Goal: Task Accomplishment & Management: Manage account settings

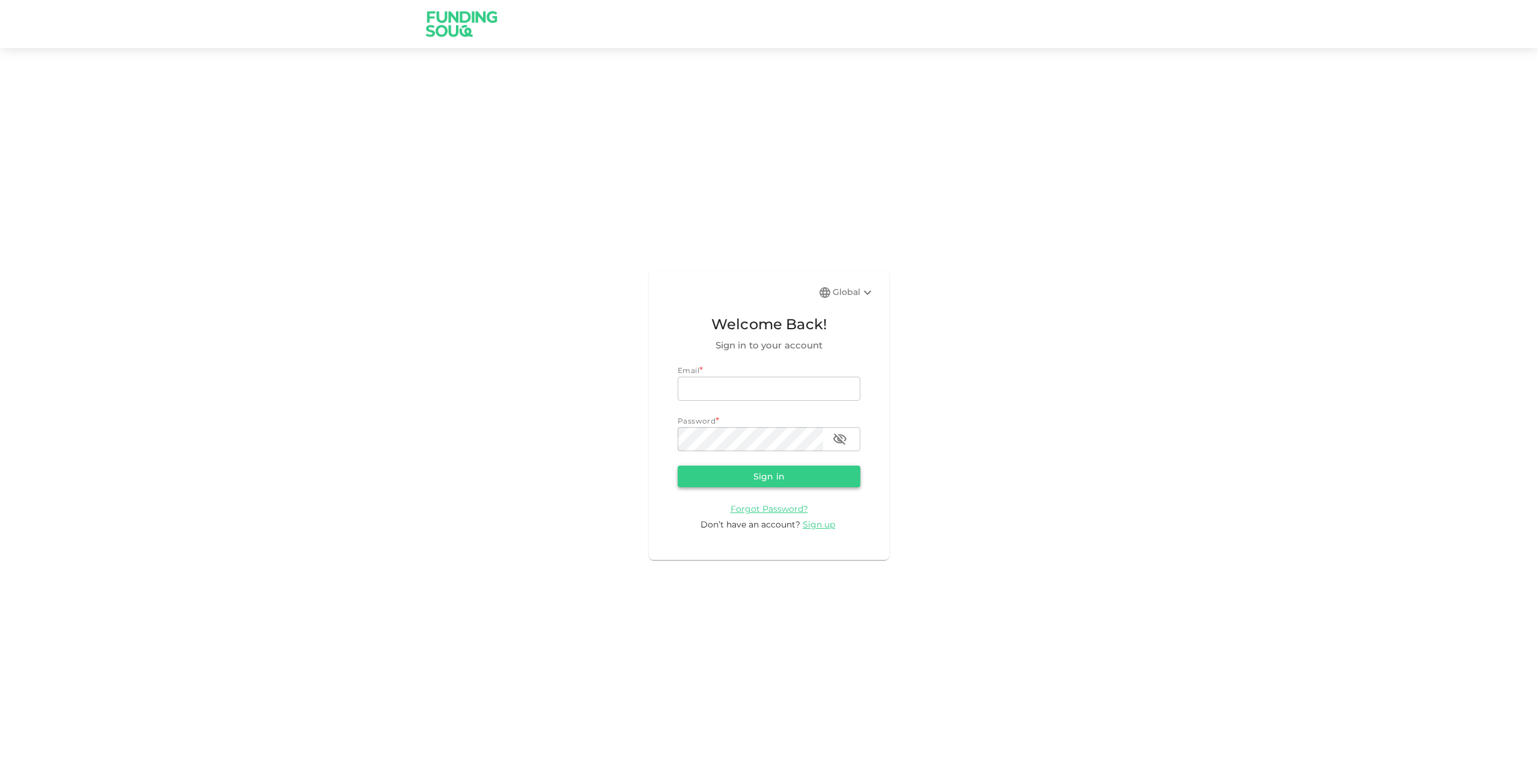
type input "kumeilmunir@outlook.com"
click at [750, 483] on button "Sign in" at bounding box center [769, 476] width 183 height 21
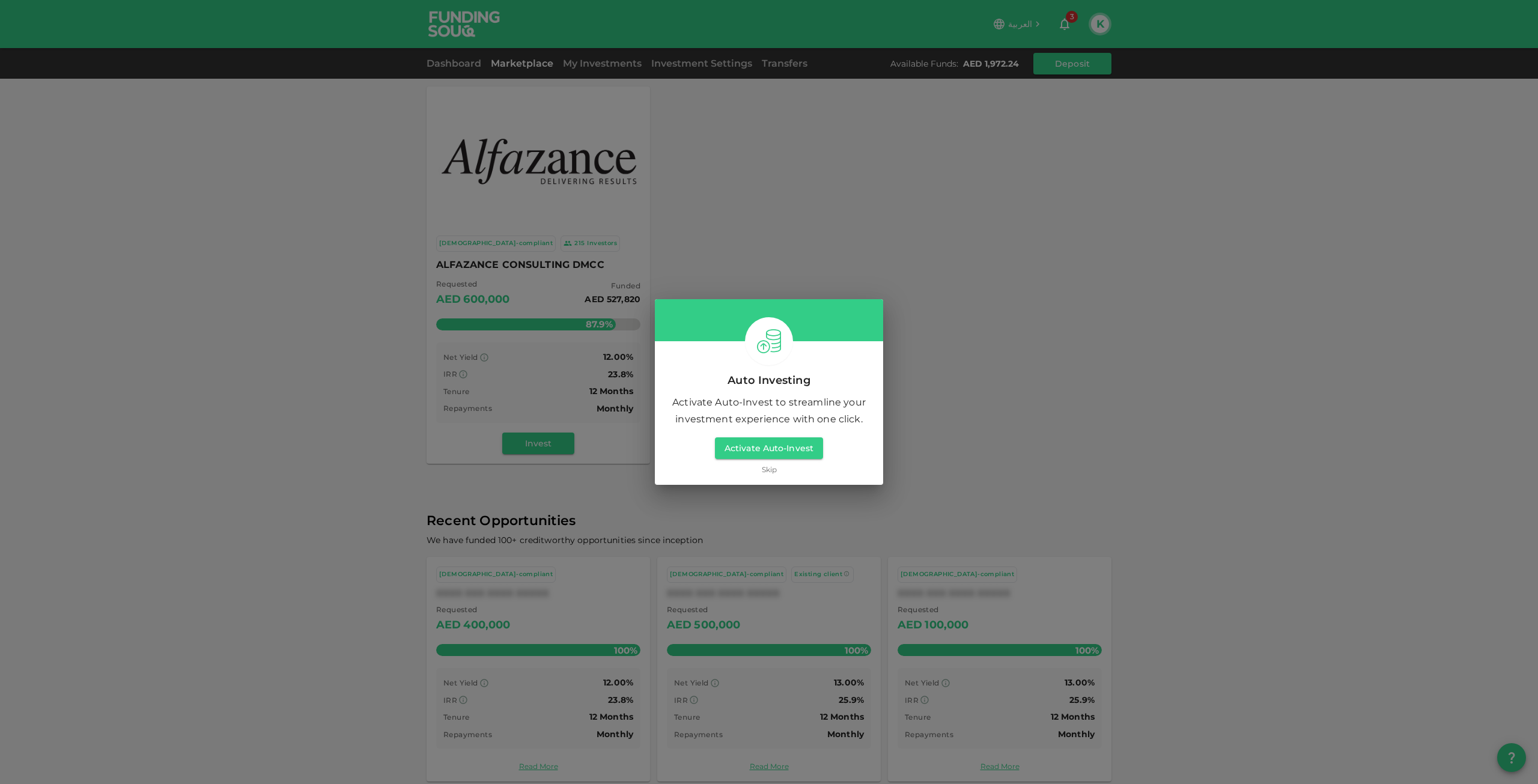
click at [769, 472] on link "Skip" at bounding box center [770, 469] width 15 height 11
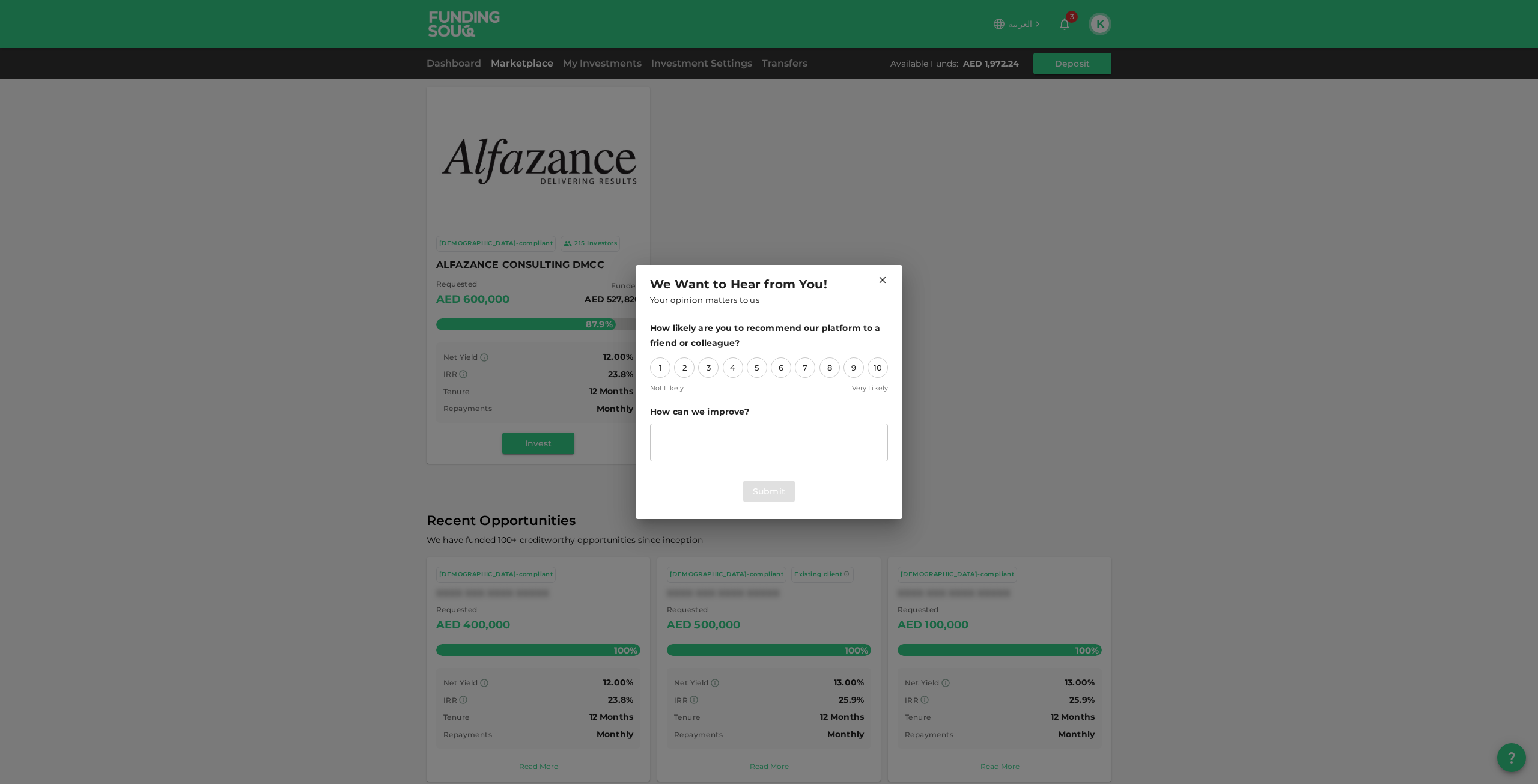
click at [1103, 21] on div "We Want to Hear from You! Your opinion matters to us How likely are you to reco…" at bounding box center [769, 392] width 1538 height 784
click at [884, 277] on icon at bounding box center [883, 280] width 7 height 7
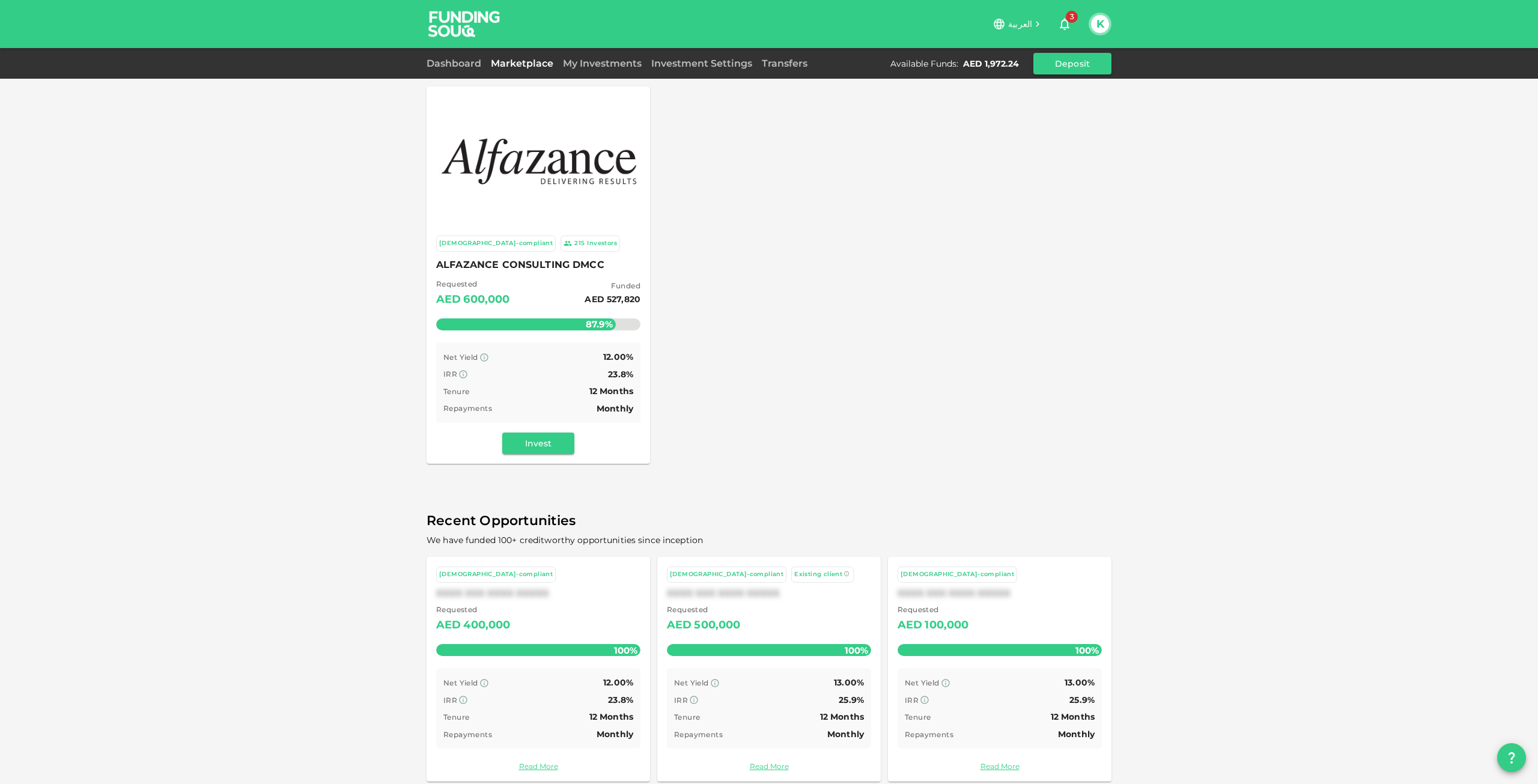
drag, startPoint x: 596, startPoint y: 67, endPoint x: 603, endPoint y: 66, distance: 7.1
click at [598, 67] on link "My Investments" at bounding box center [602, 63] width 88 height 11
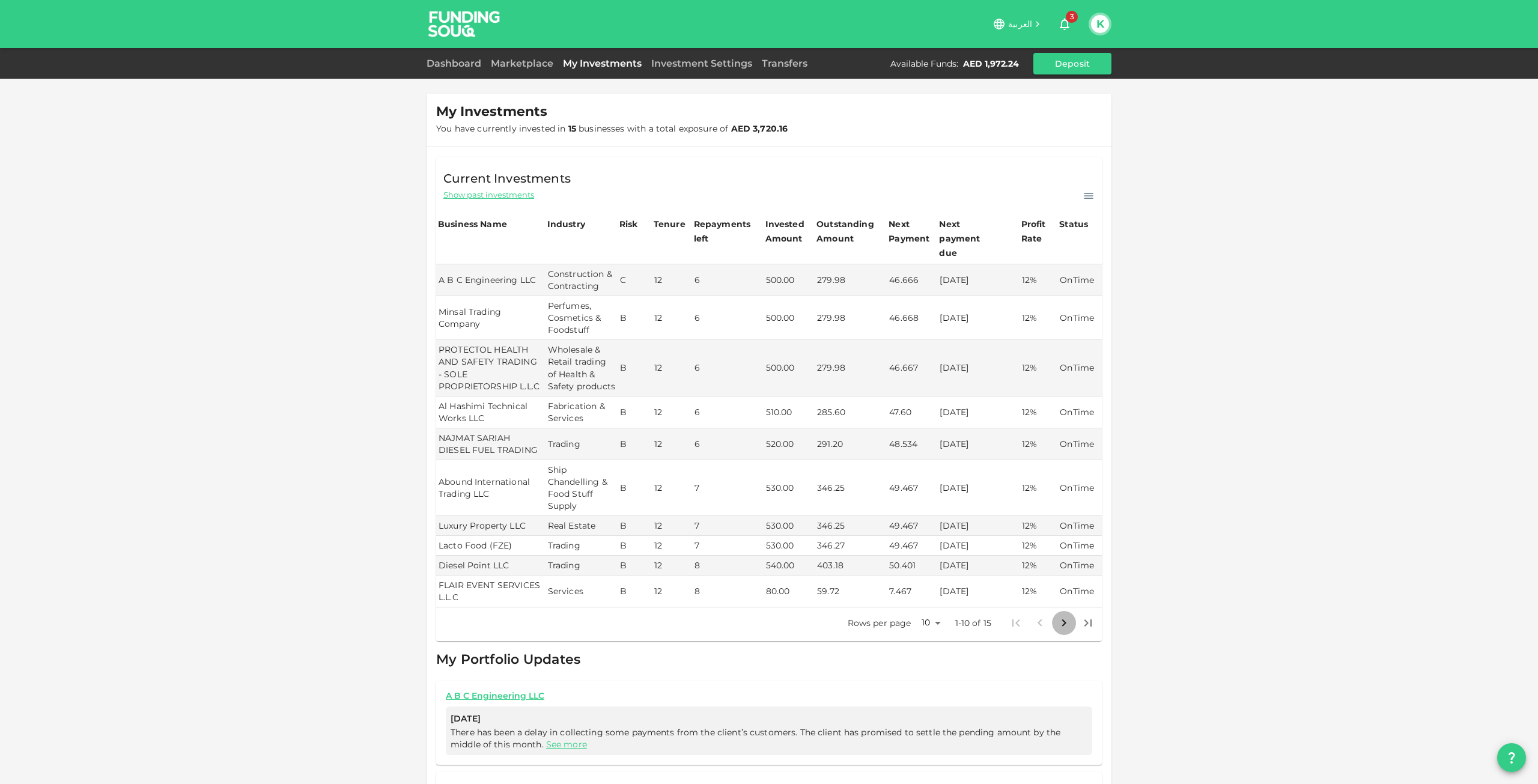
click at [1061, 617] on icon "Go to next page" at bounding box center [1064, 622] width 14 height 14
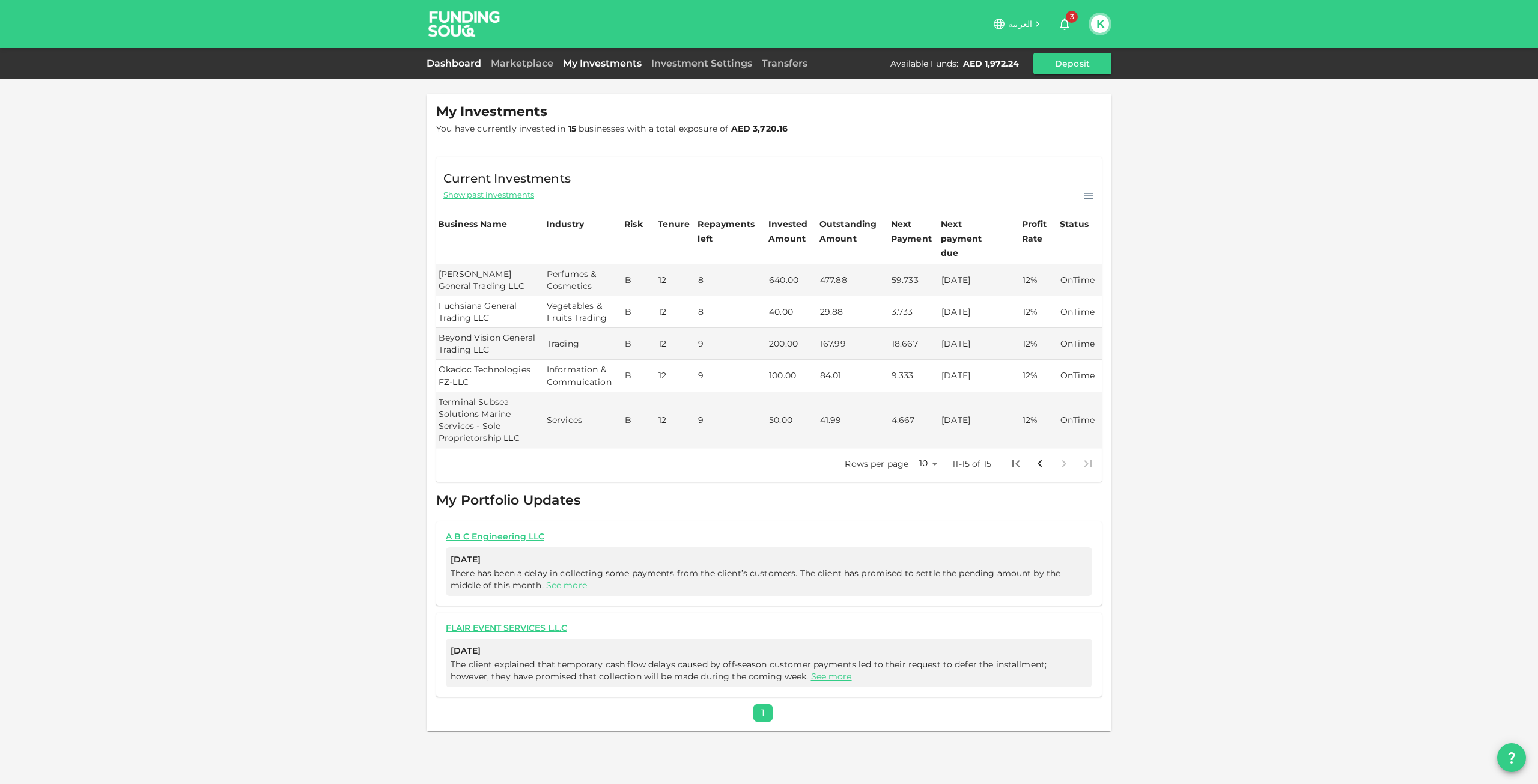
click at [476, 62] on link "Dashboard" at bounding box center [457, 63] width 59 height 11
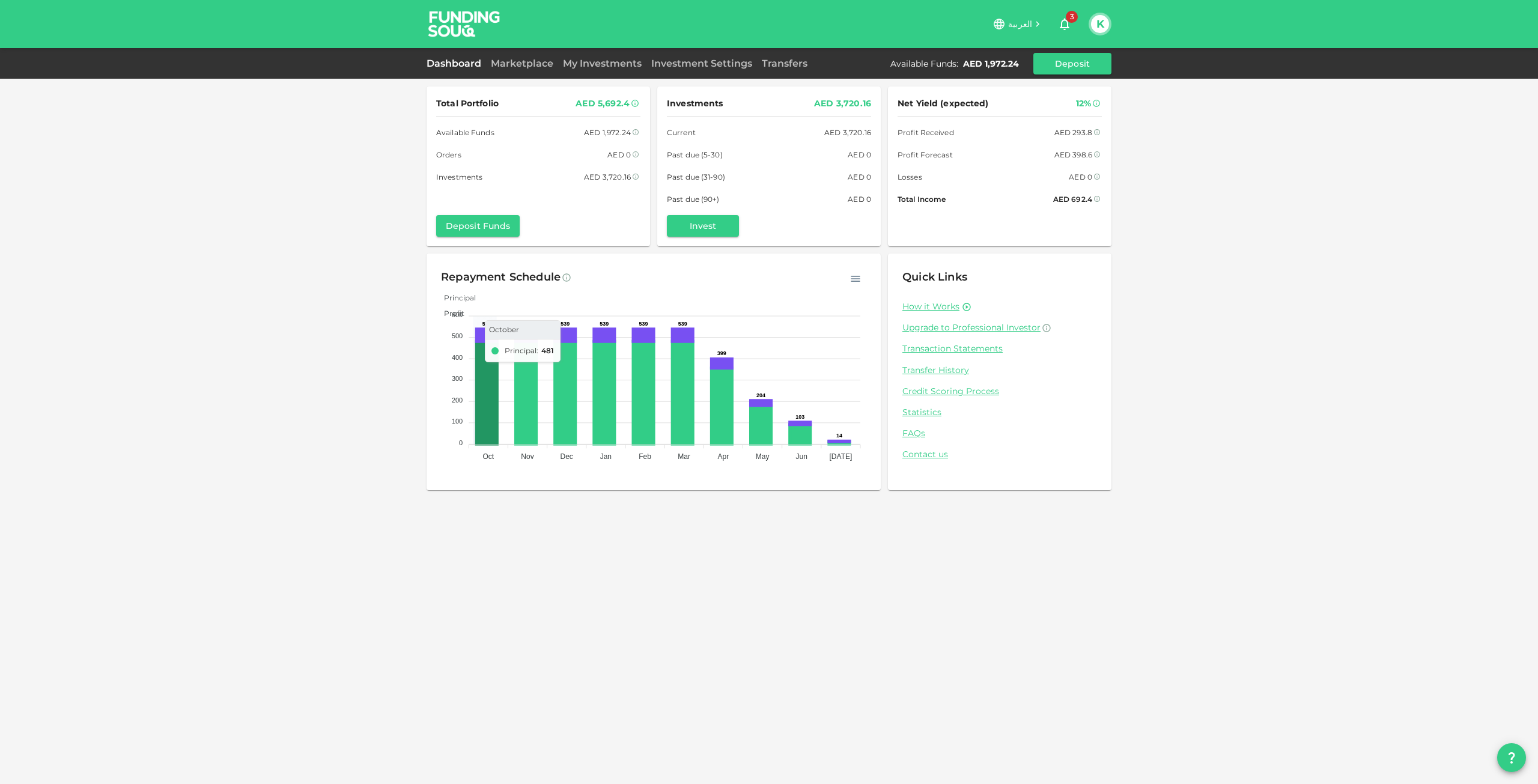
drag, startPoint x: 484, startPoint y: 370, endPoint x: 498, endPoint y: 438, distance: 69.4
click at [497, 428] on icon at bounding box center [486, 392] width 21 height 103
click at [521, 546] on div "Total Portfolio AED 5,692.4 Available Funds AED 1,972.24 Orders AED 0 Investmen…" at bounding box center [769, 392] width 1538 height 784
click at [671, 62] on link "Investment Settings" at bounding box center [701, 63] width 111 height 11
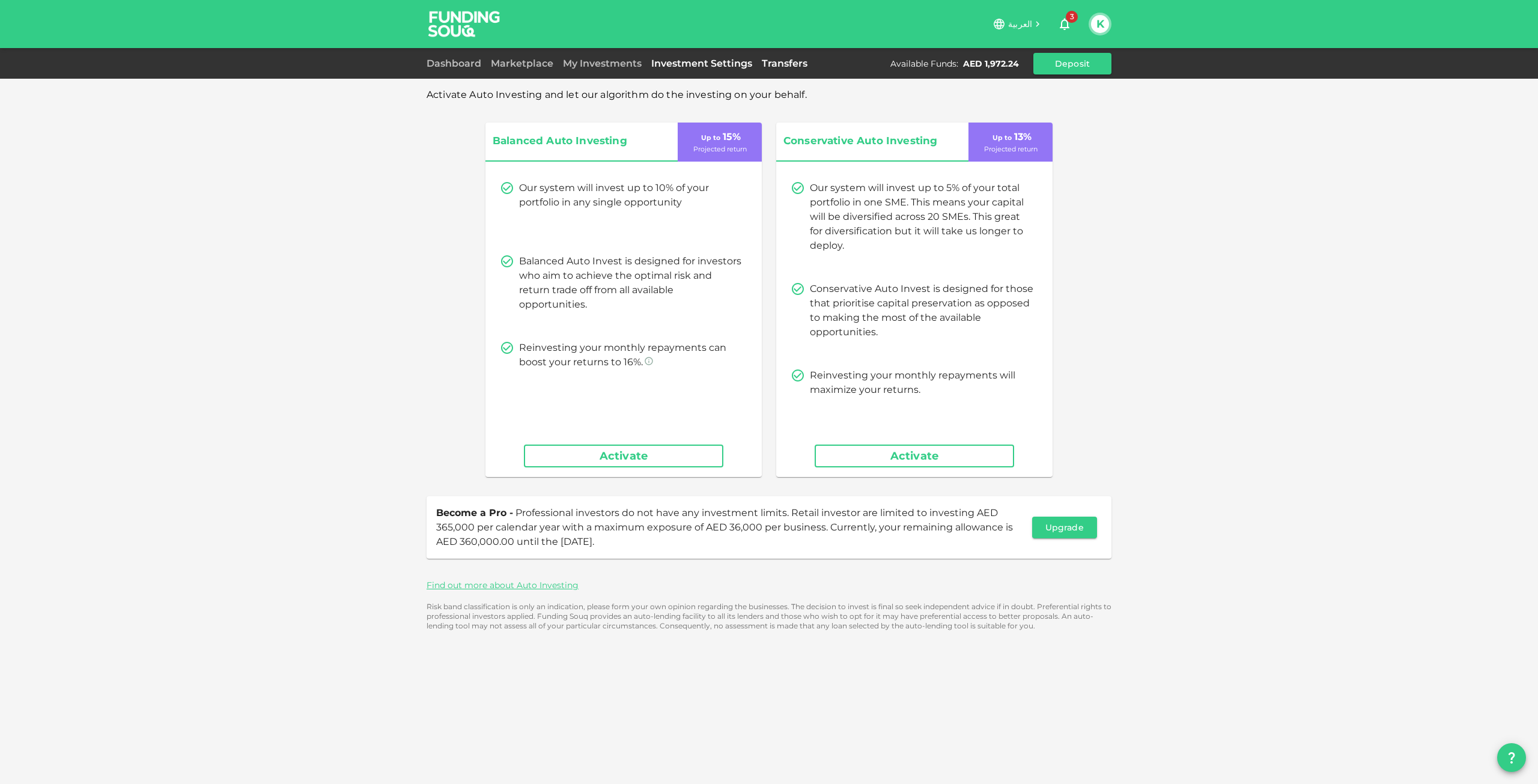
click at [781, 58] on link "Transfers" at bounding box center [784, 63] width 56 height 11
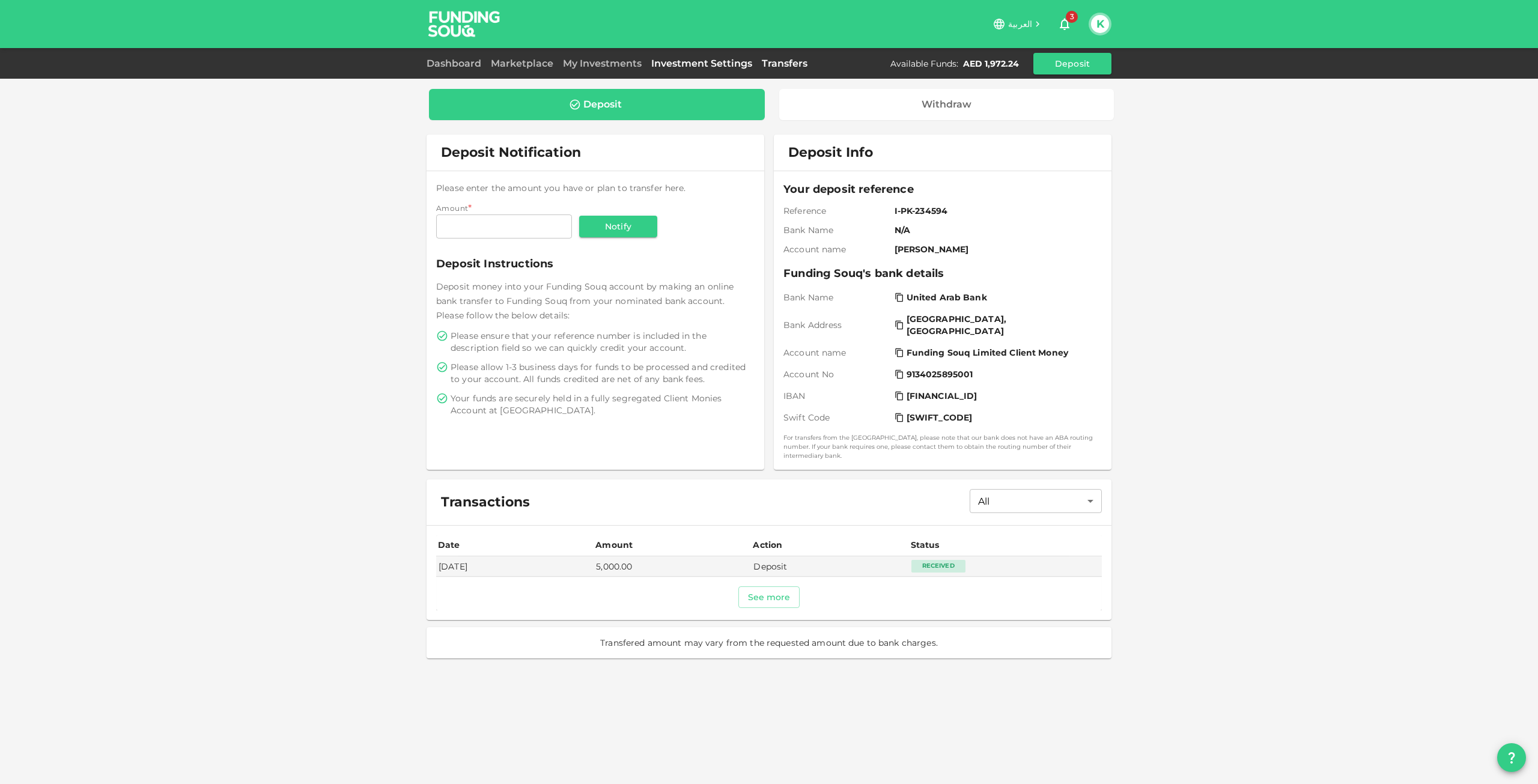
click at [675, 62] on link "Investment Settings" at bounding box center [701, 63] width 111 height 11
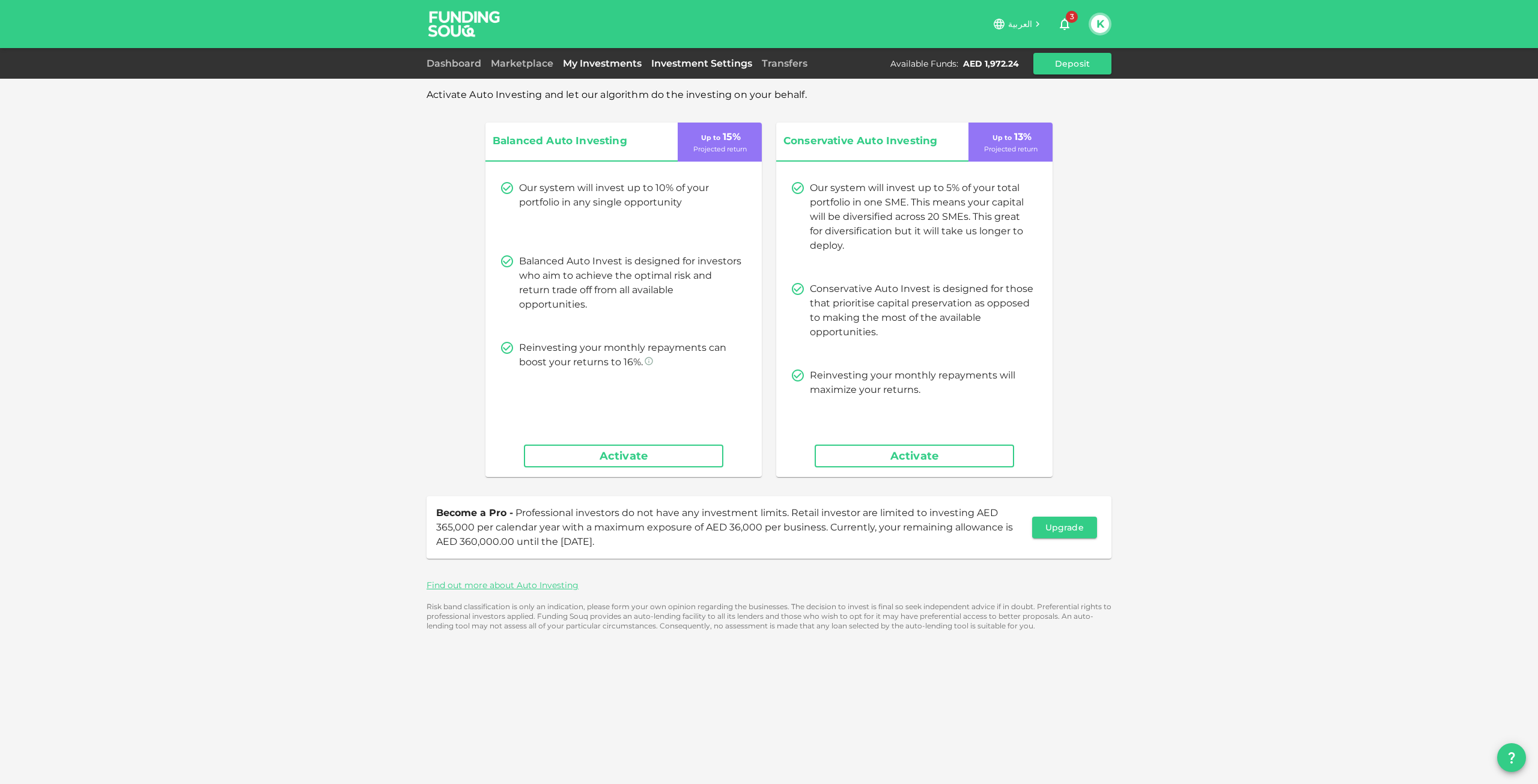
click at [626, 62] on link "My Investments" at bounding box center [602, 63] width 88 height 11
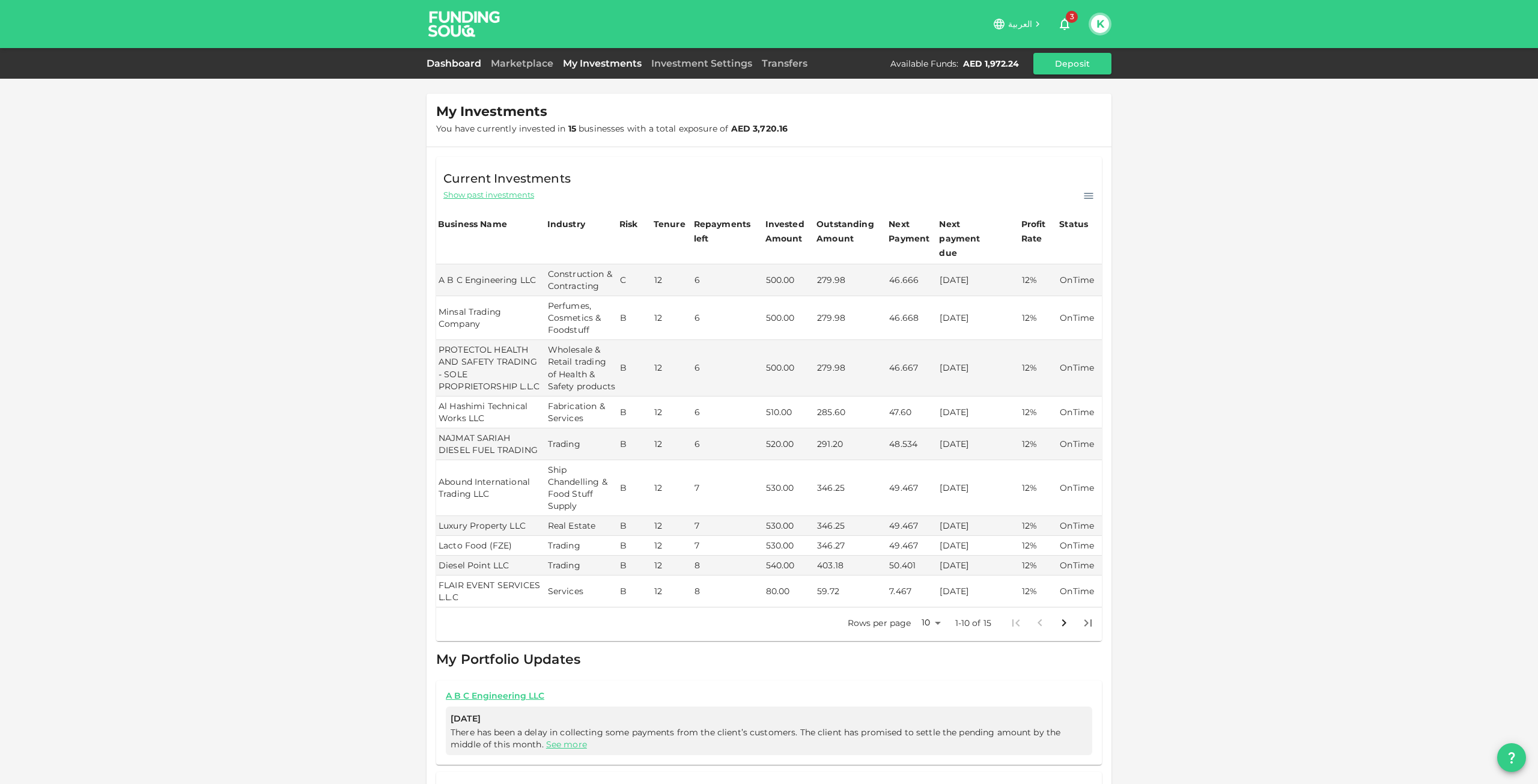
click at [481, 63] on link "Dashboard" at bounding box center [457, 63] width 59 height 11
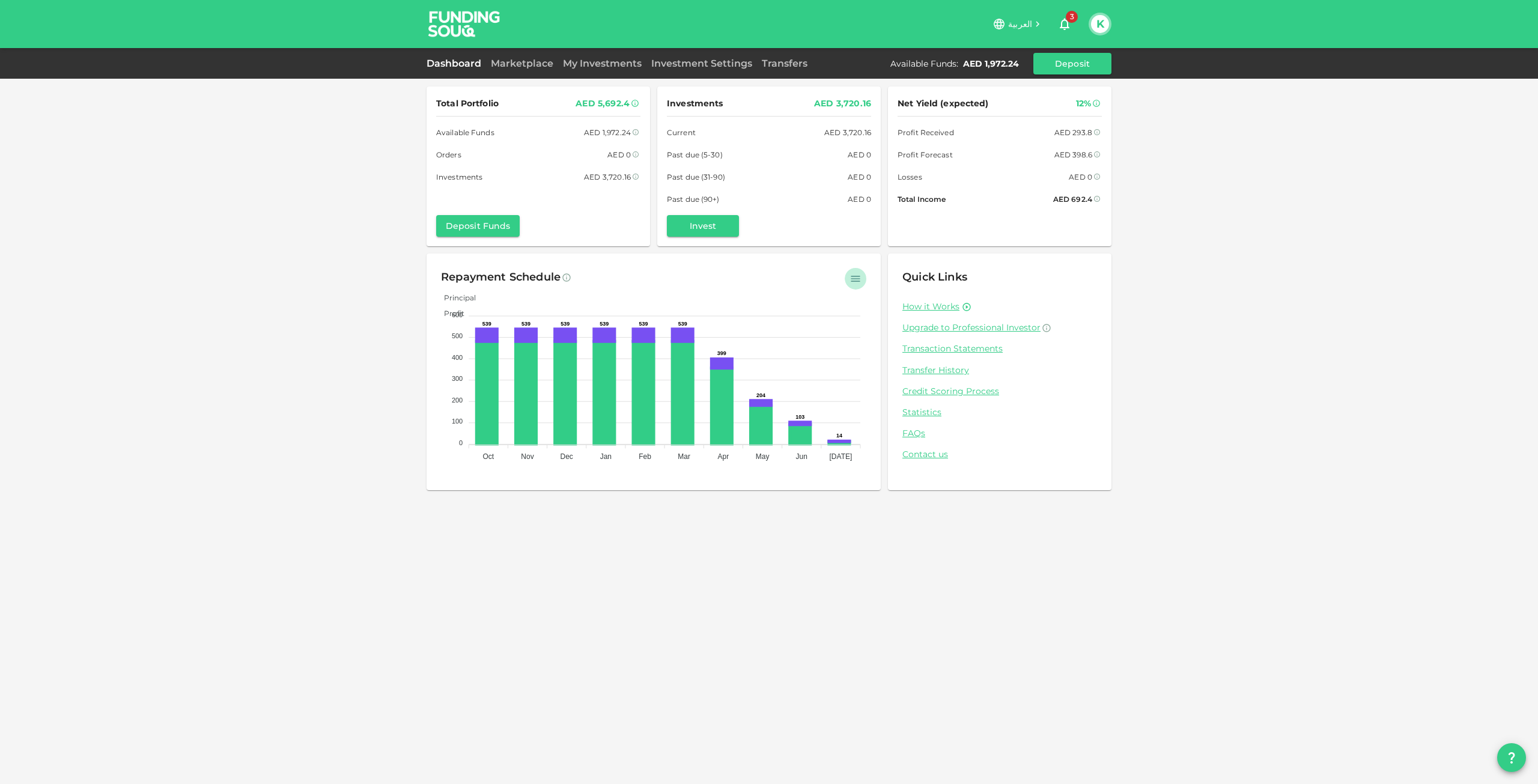
click at [857, 280] on icon "button" at bounding box center [856, 279] width 12 height 12
drag, startPoint x: 641, startPoint y: 270, endPoint x: 632, endPoint y: 268, distance: 9.2
click at [640, 270] on div "Repayment Schedule" at bounding box center [654, 277] width 425 height 19
click at [928, 345] on link "Transaction Statements" at bounding box center [999, 348] width 194 height 11
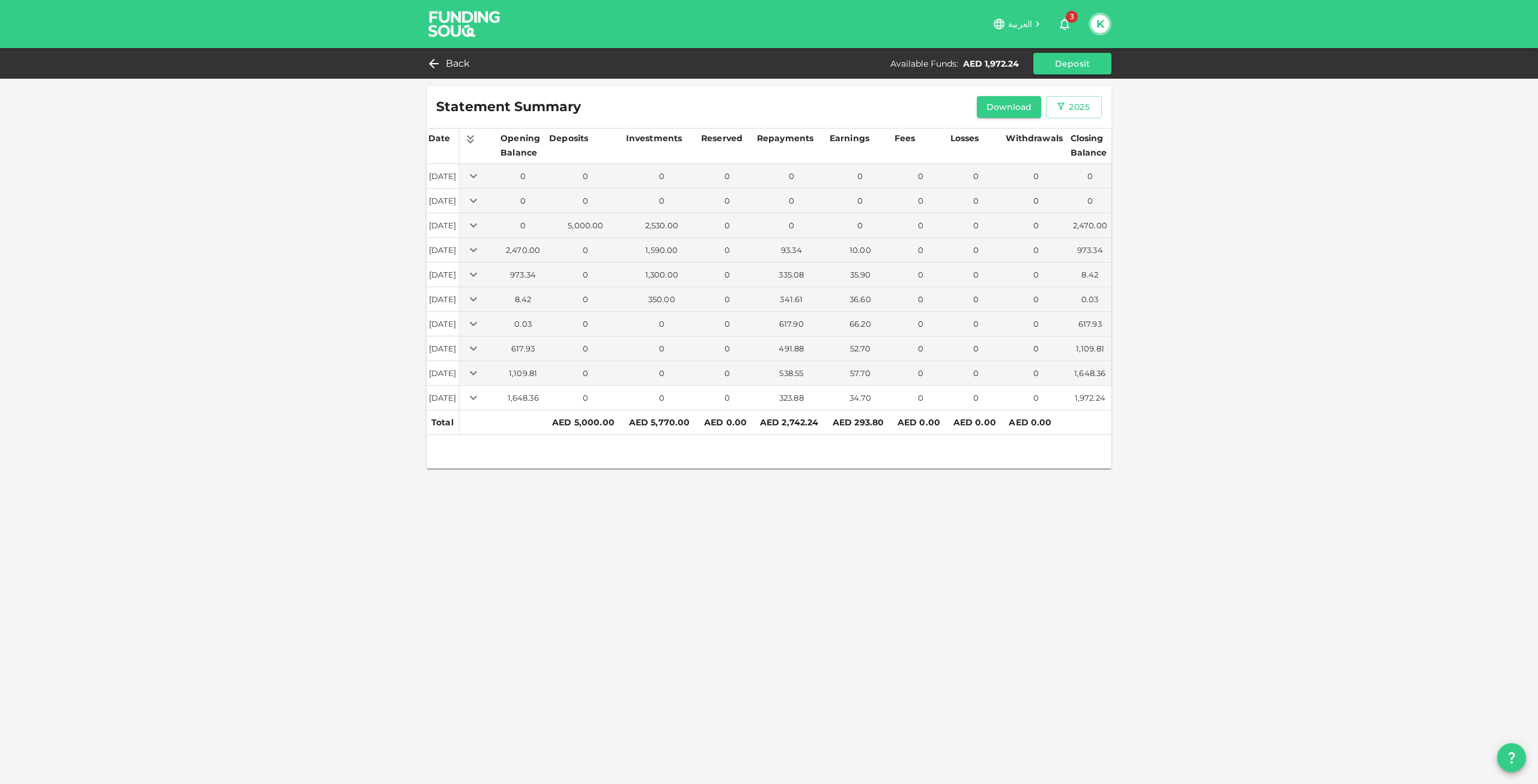
click at [481, 395] on icon "Expand" at bounding box center [473, 397] width 14 height 14
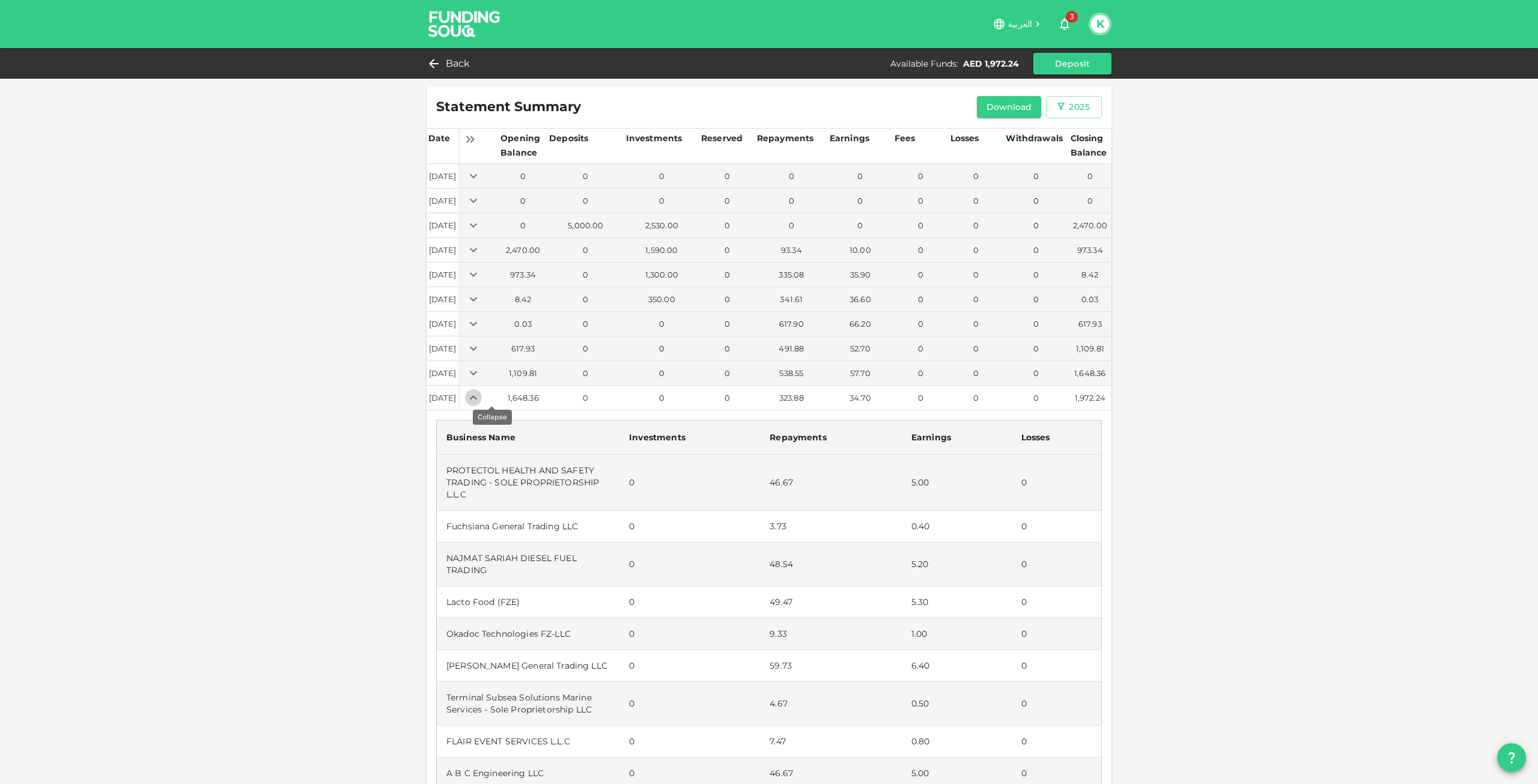
click at [481, 395] on icon "Expand" at bounding box center [473, 397] width 14 height 14
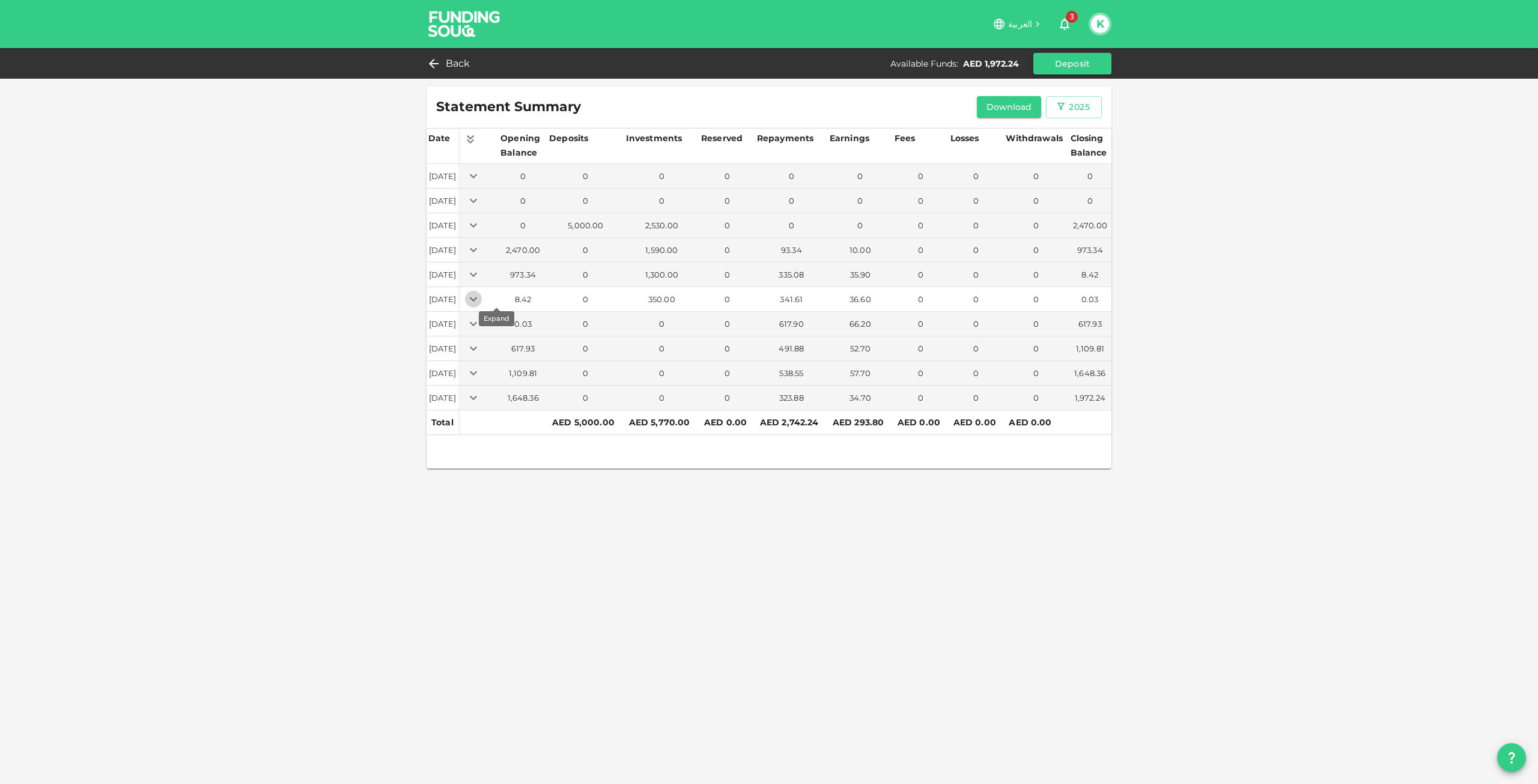
click at [481, 298] on icon "Expand" at bounding box center [473, 299] width 14 height 14
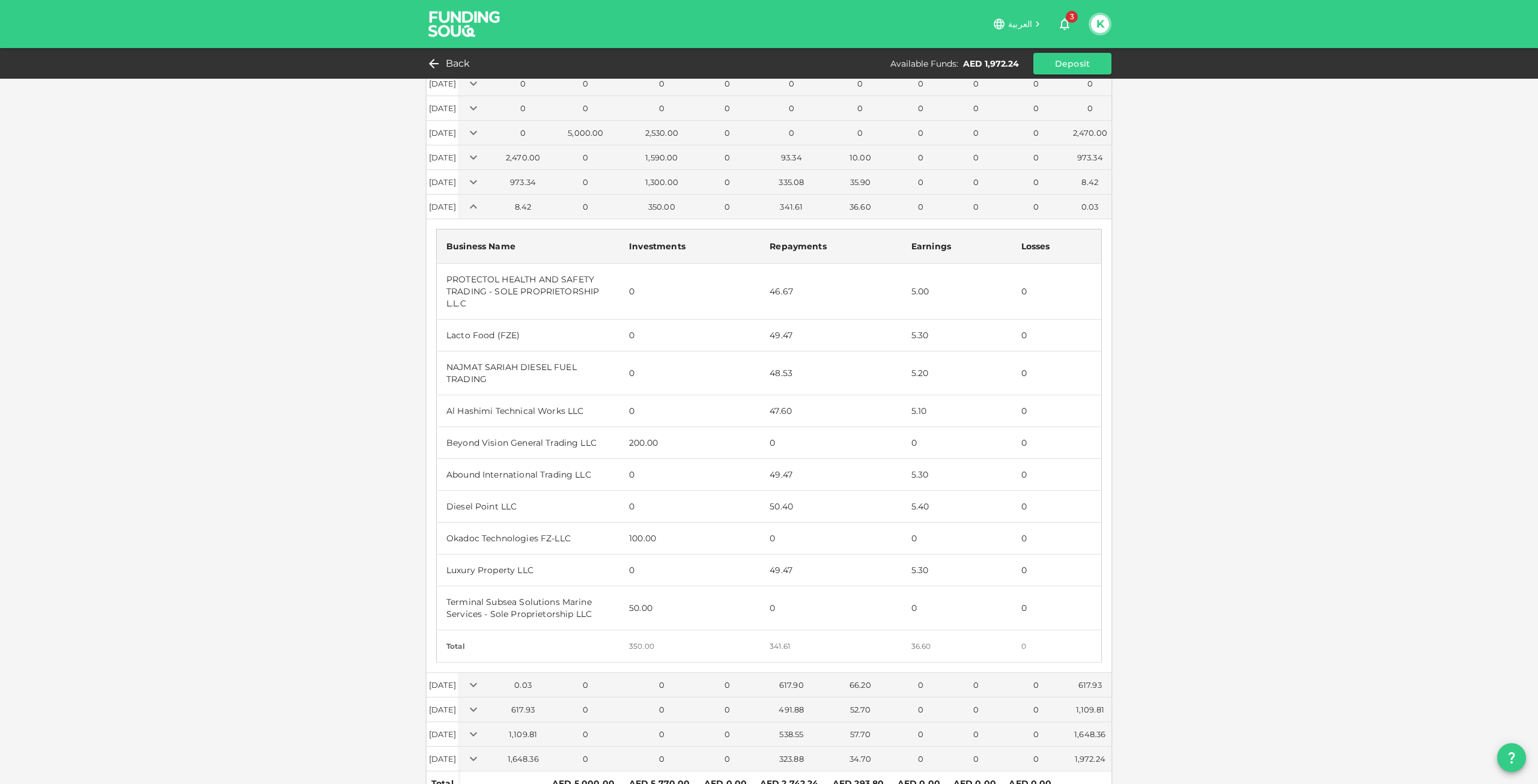
scroll to position [120, 0]
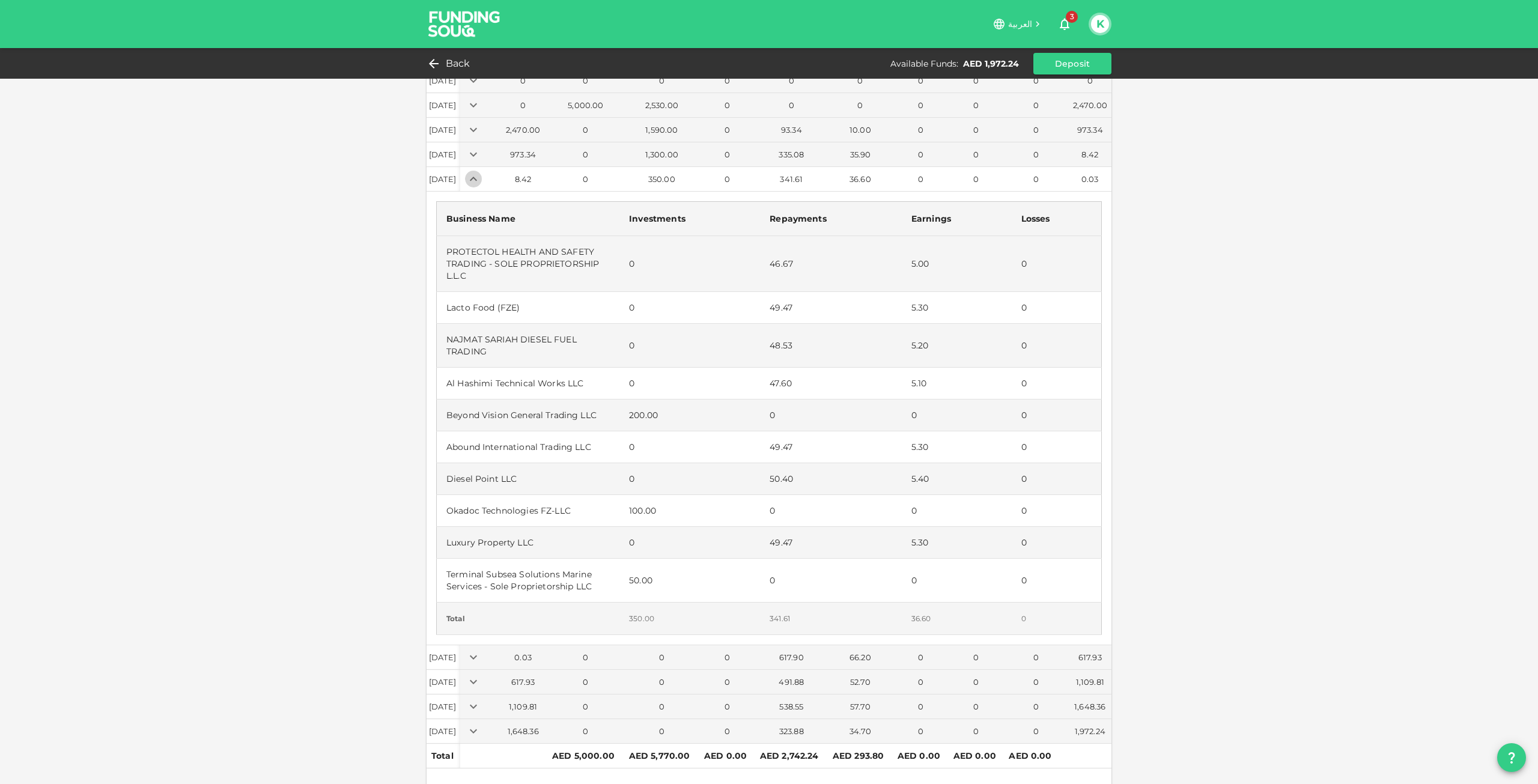
click at [481, 177] on icon "Expand" at bounding box center [473, 178] width 14 height 14
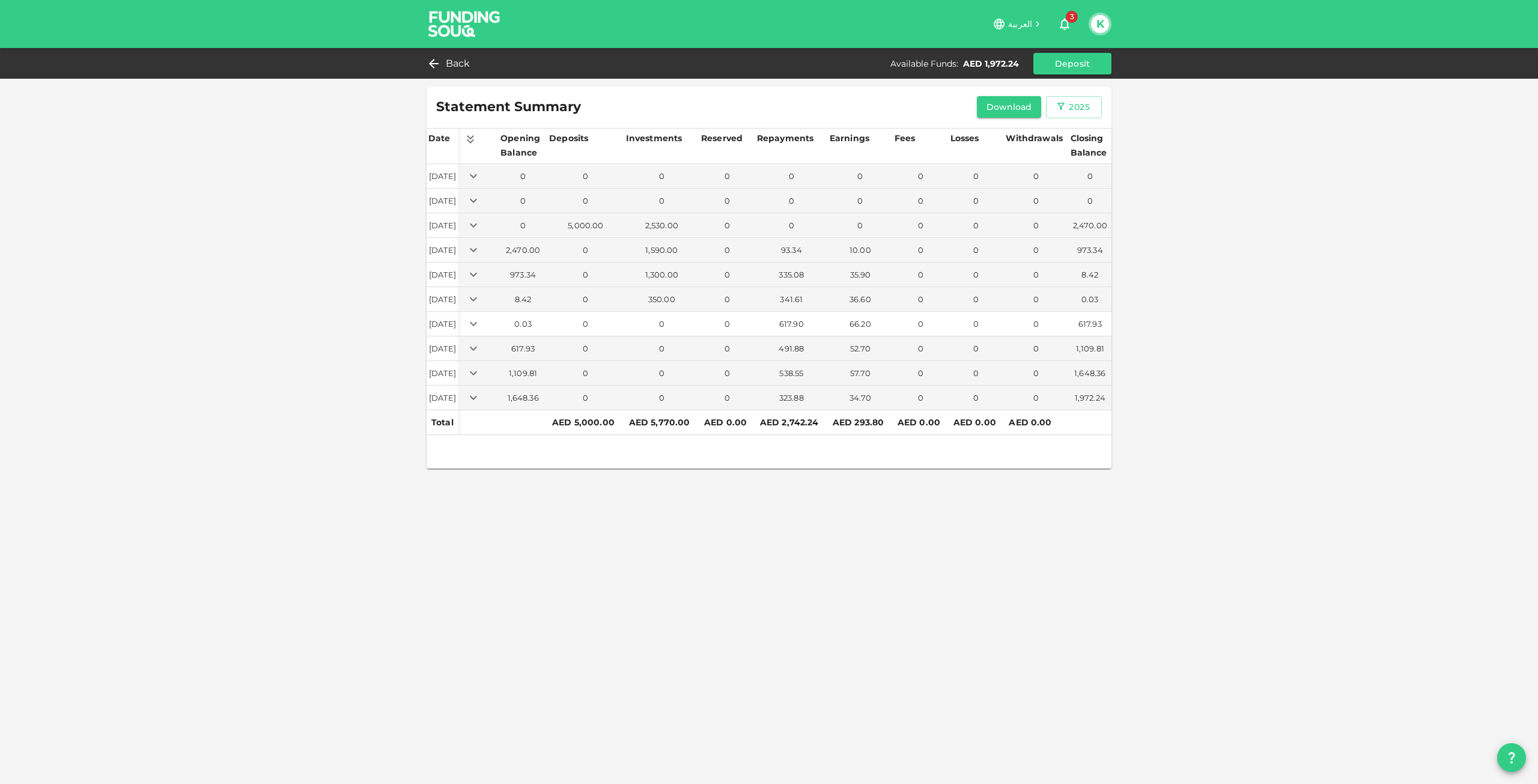
click at [481, 323] on icon "Expand" at bounding box center [473, 323] width 14 height 14
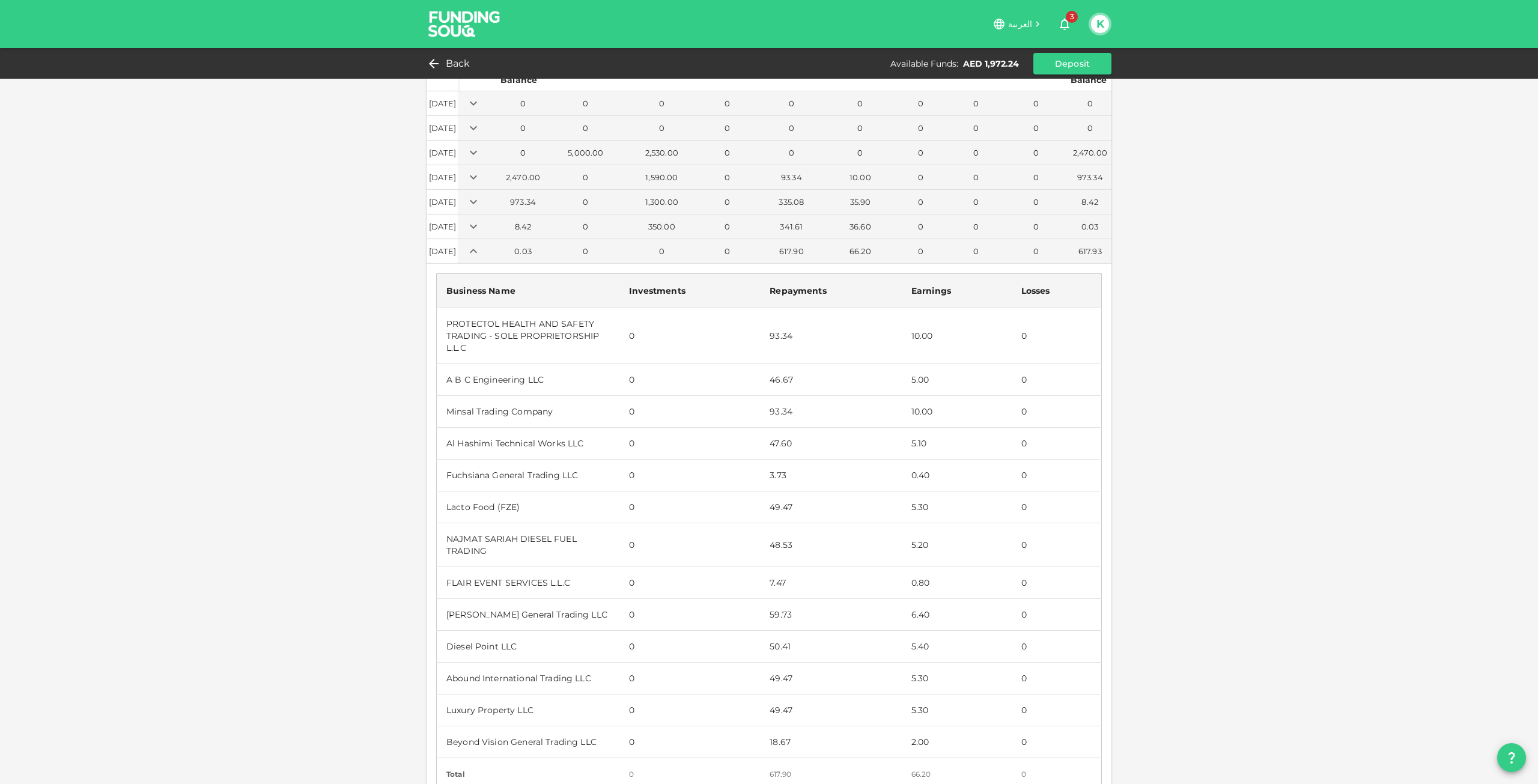
scroll to position [60, 0]
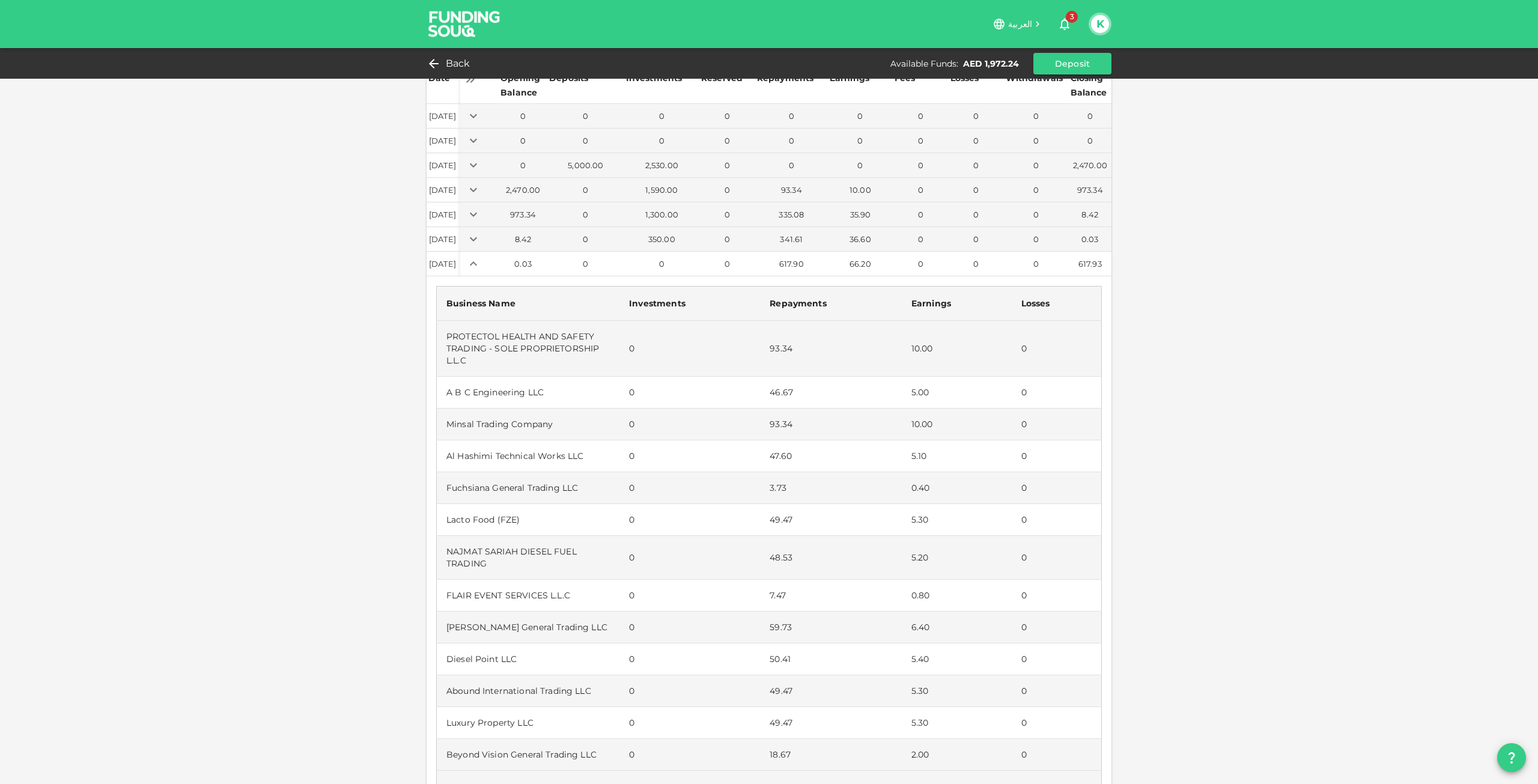
click at [481, 265] on icon "Expand" at bounding box center [473, 264] width 14 height 14
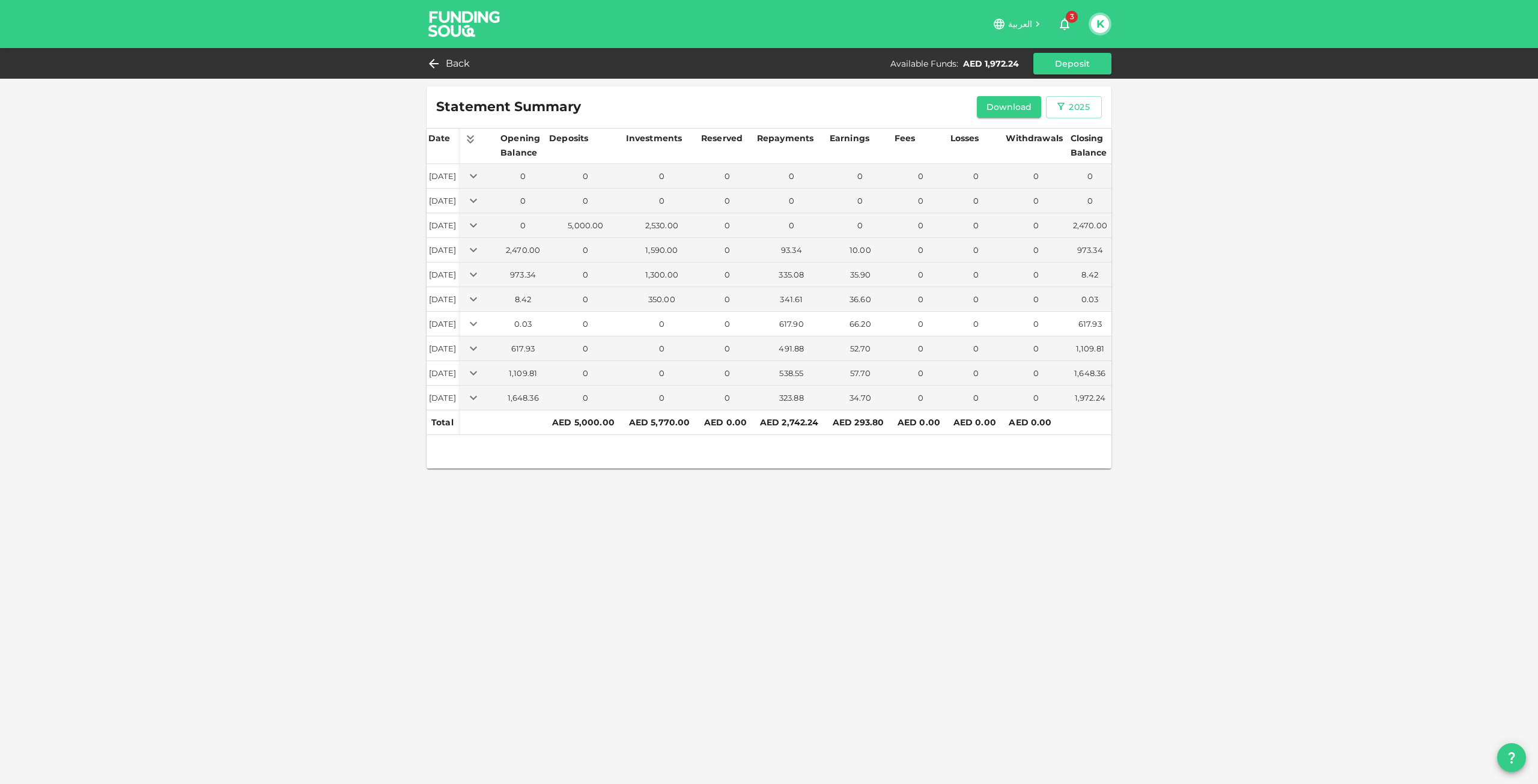
scroll to position [0, 0]
click at [481, 346] on icon "Expand" at bounding box center [473, 348] width 14 height 14
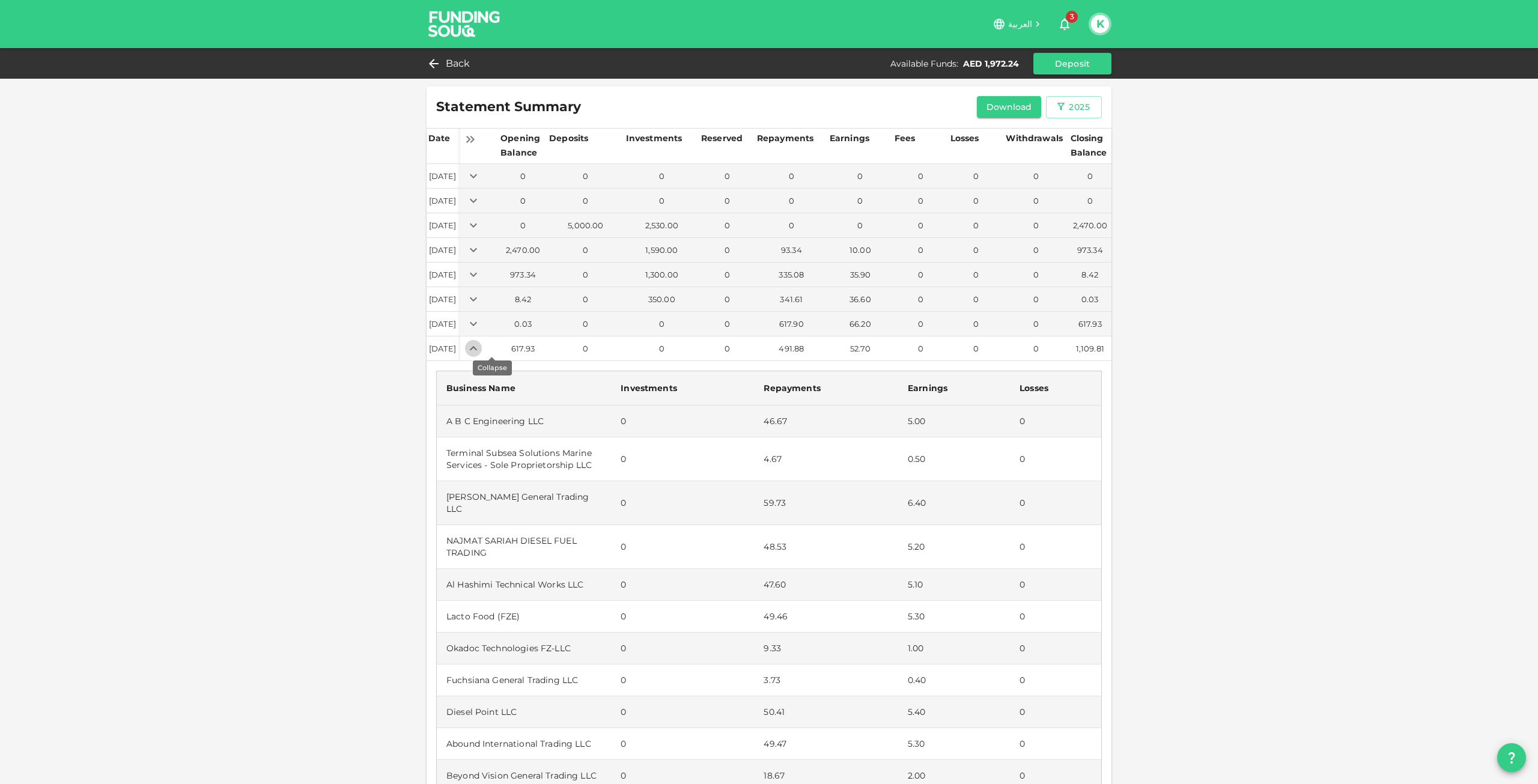
click at [482, 346] on button "Expand" at bounding box center [473, 348] width 17 height 17
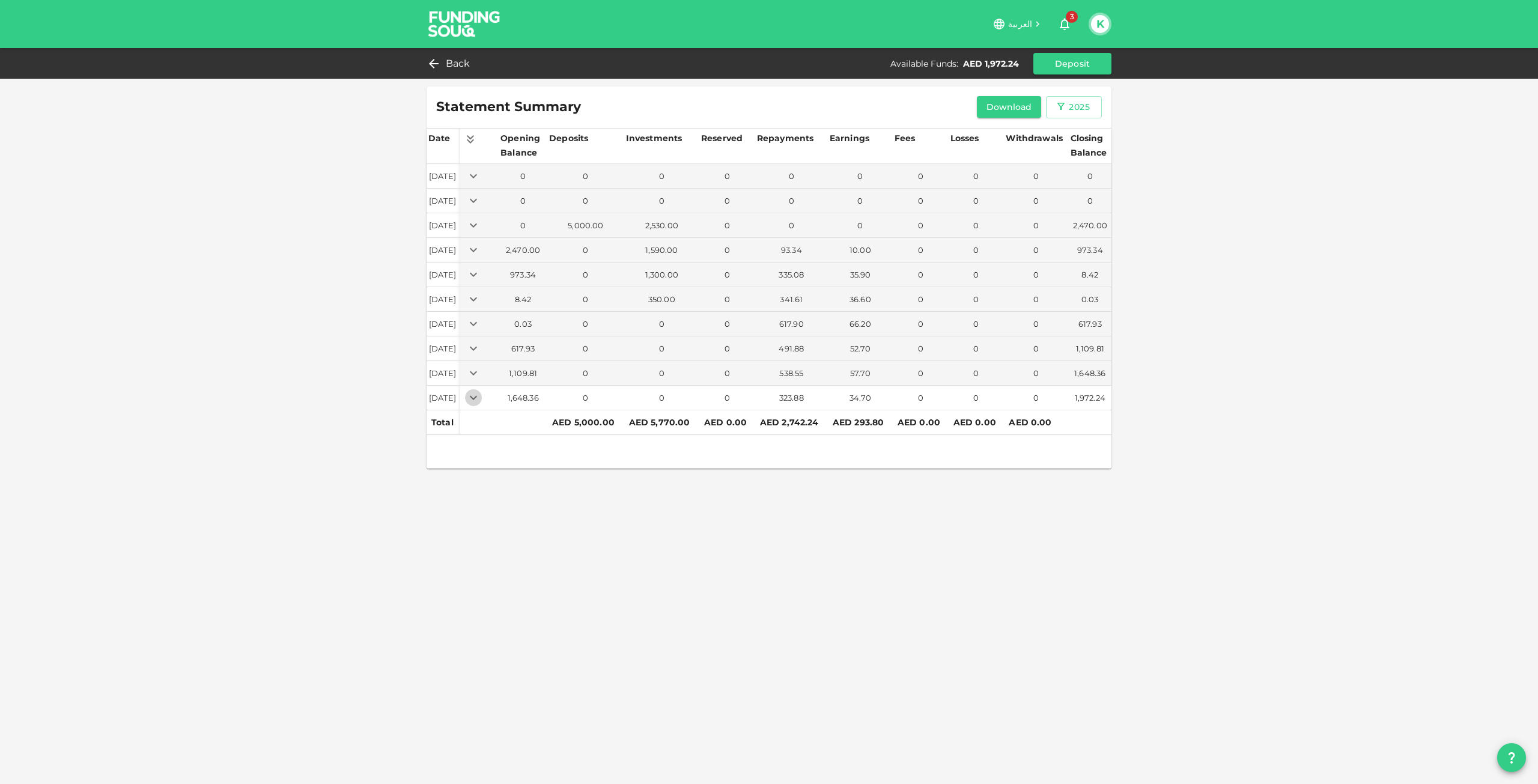
click at [481, 396] on icon "Expand" at bounding box center [473, 397] width 14 height 14
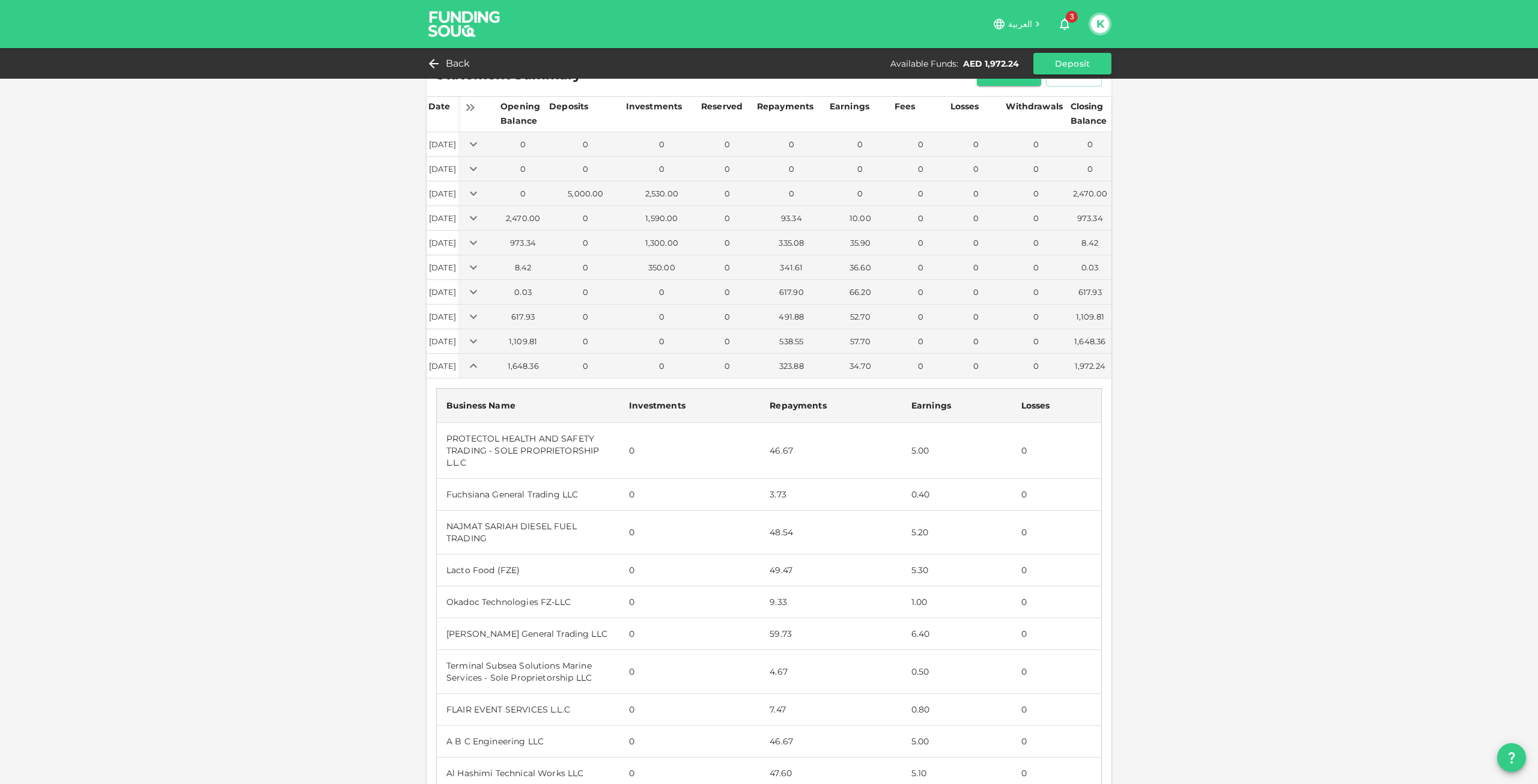
scroll to position [25, 0]
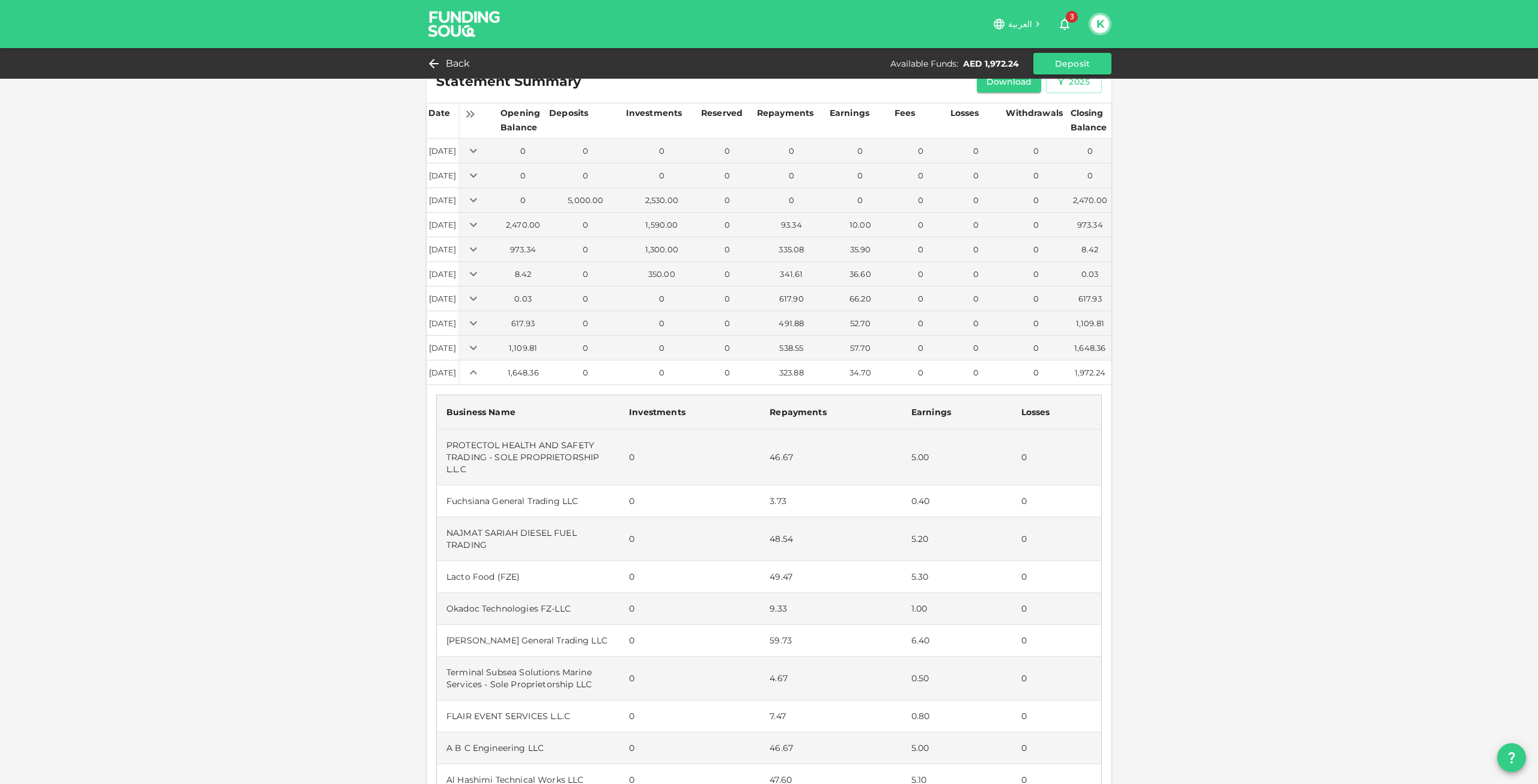
click at [481, 367] on icon "Expand" at bounding box center [473, 372] width 14 height 14
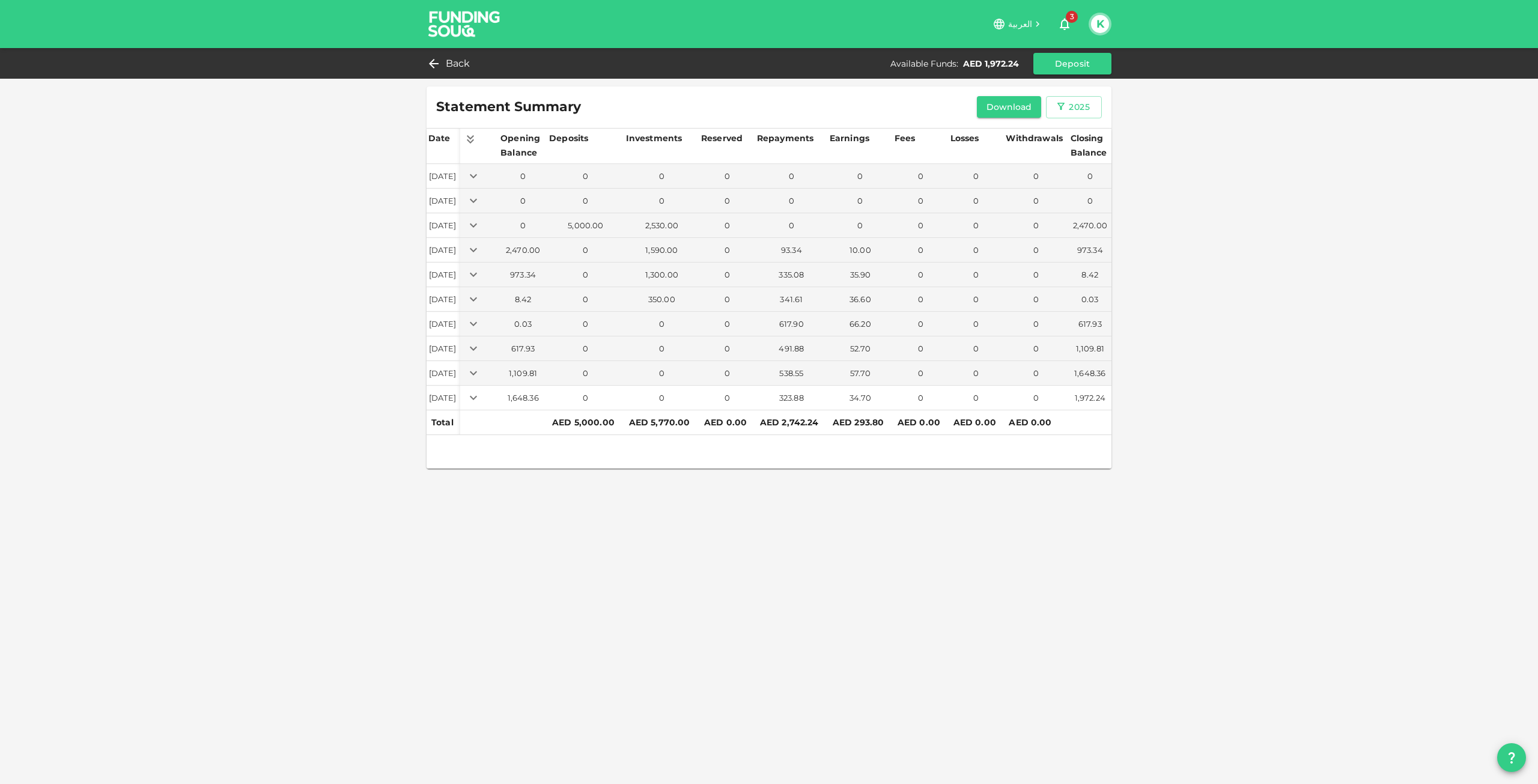
scroll to position [0, 0]
click at [458, 62] on span "Back" at bounding box center [458, 64] width 24 height 17
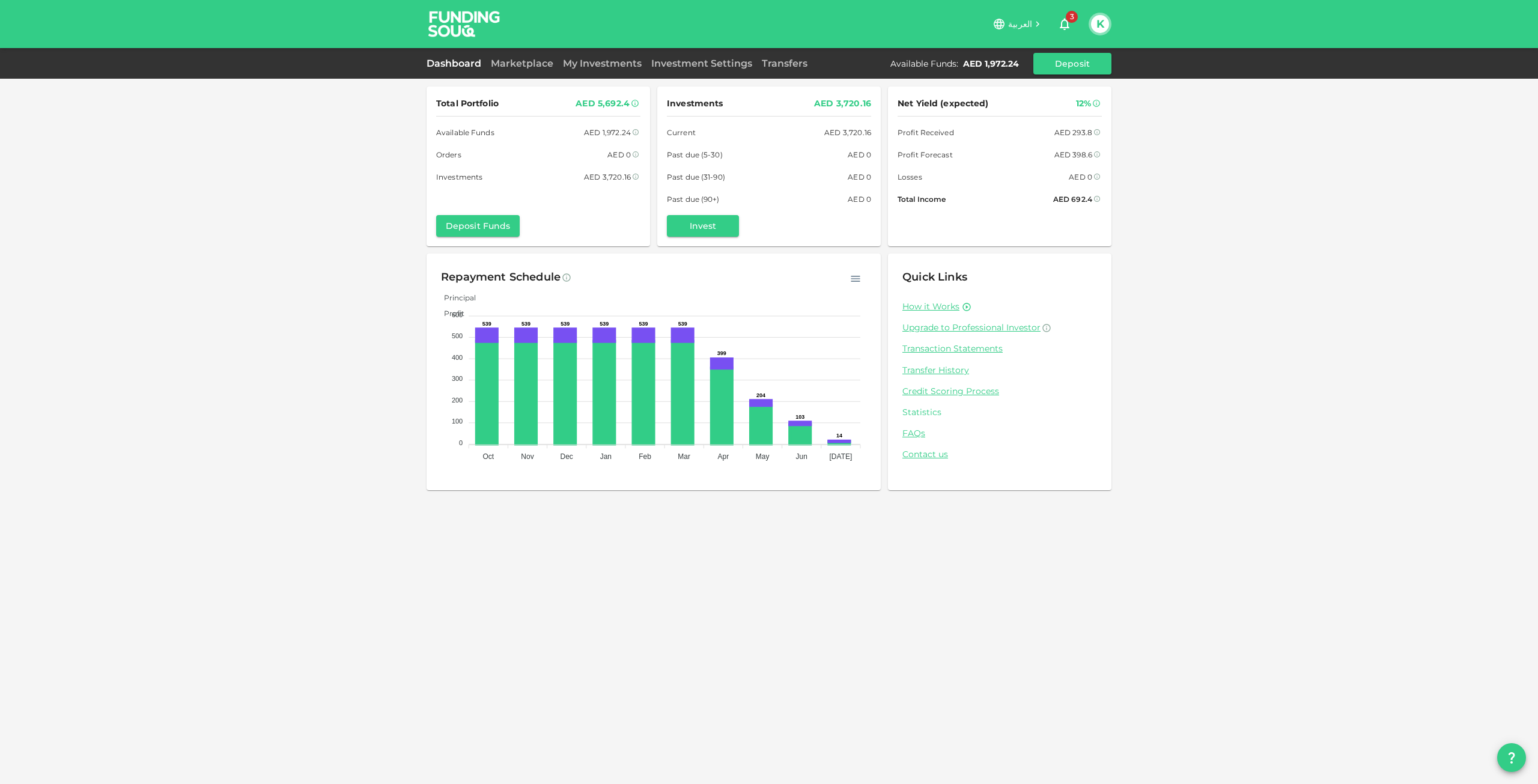
click at [929, 408] on link "Statistics" at bounding box center [999, 412] width 194 height 11
click at [1106, 22] on button "K" at bounding box center [1101, 24] width 18 height 18
click at [1029, 114] on div "Sign Out" at bounding box center [1021, 117] width 38 height 12
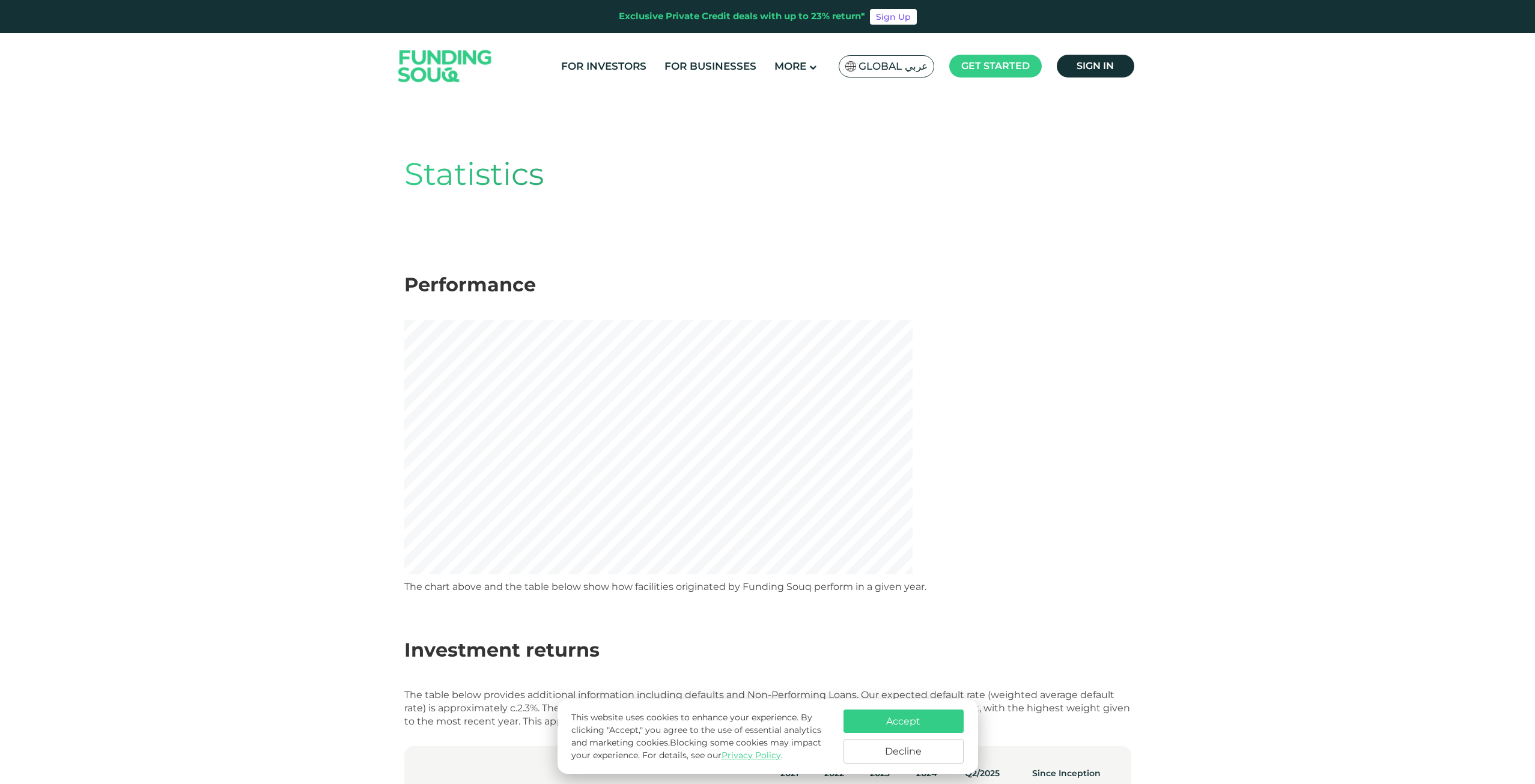
drag, startPoint x: 867, startPoint y: 719, endPoint x: 866, endPoint y: 713, distance: 6.1
click at [867, 719] on button "Accept" at bounding box center [904, 721] width 120 height 24
